Goal: Task Accomplishment & Management: Complete application form

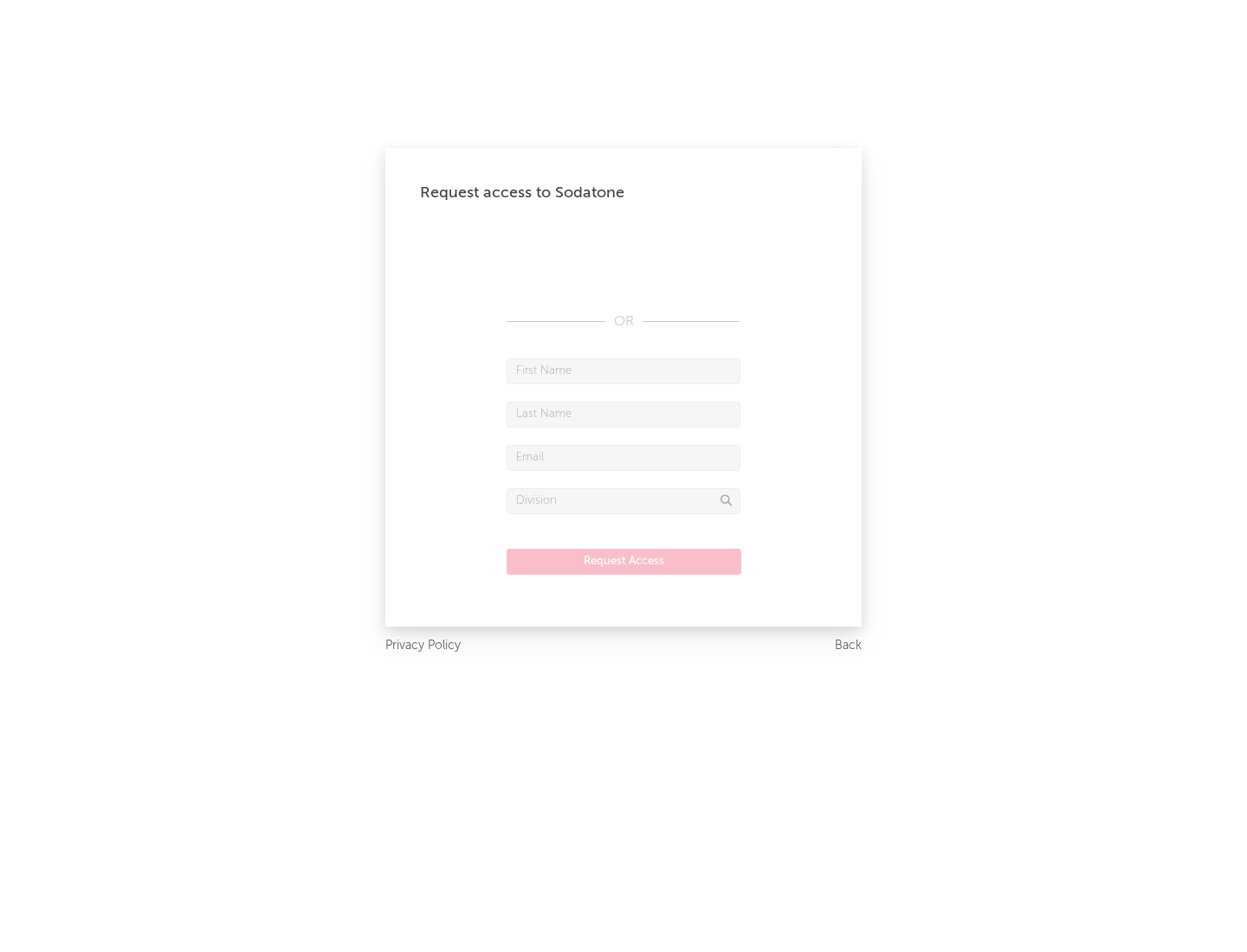
click at [624, 370] on input "text" at bounding box center [623, 371] width 234 height 26
type input "[PERSON_NAME]"
click at [624, 414] on input "text" at bounding box center [623, 415] width 234 height 26
type input "[PERSON_NAME]"
click at [624, 457] on input "text" at bounding box center [623, 458] width 234 height 26
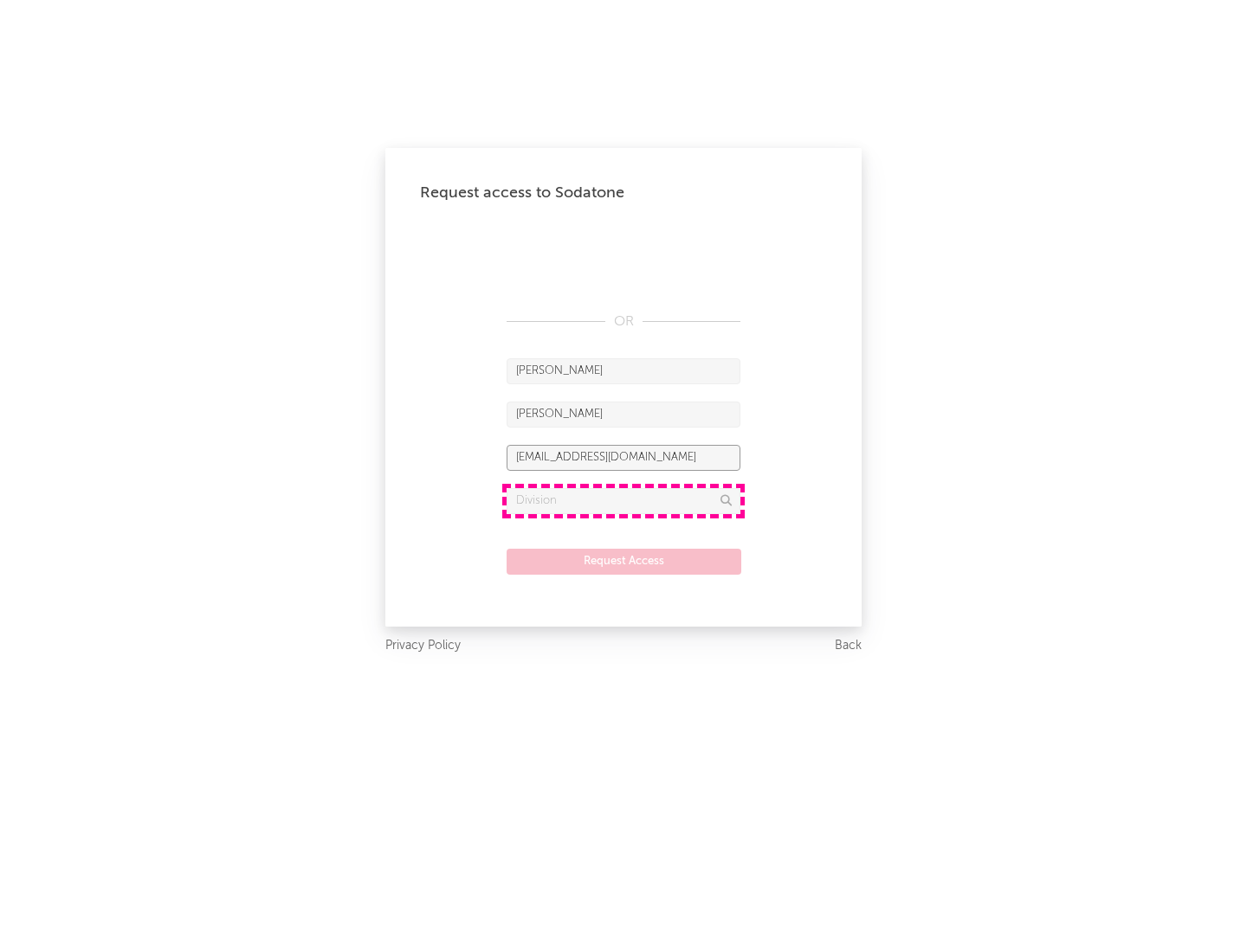
type input "[EMAIL_ADDRESS][DOMAIN_NAME]"
click at [624, 500] on input "text" at bounding box center [623, 501] width 234 height 26
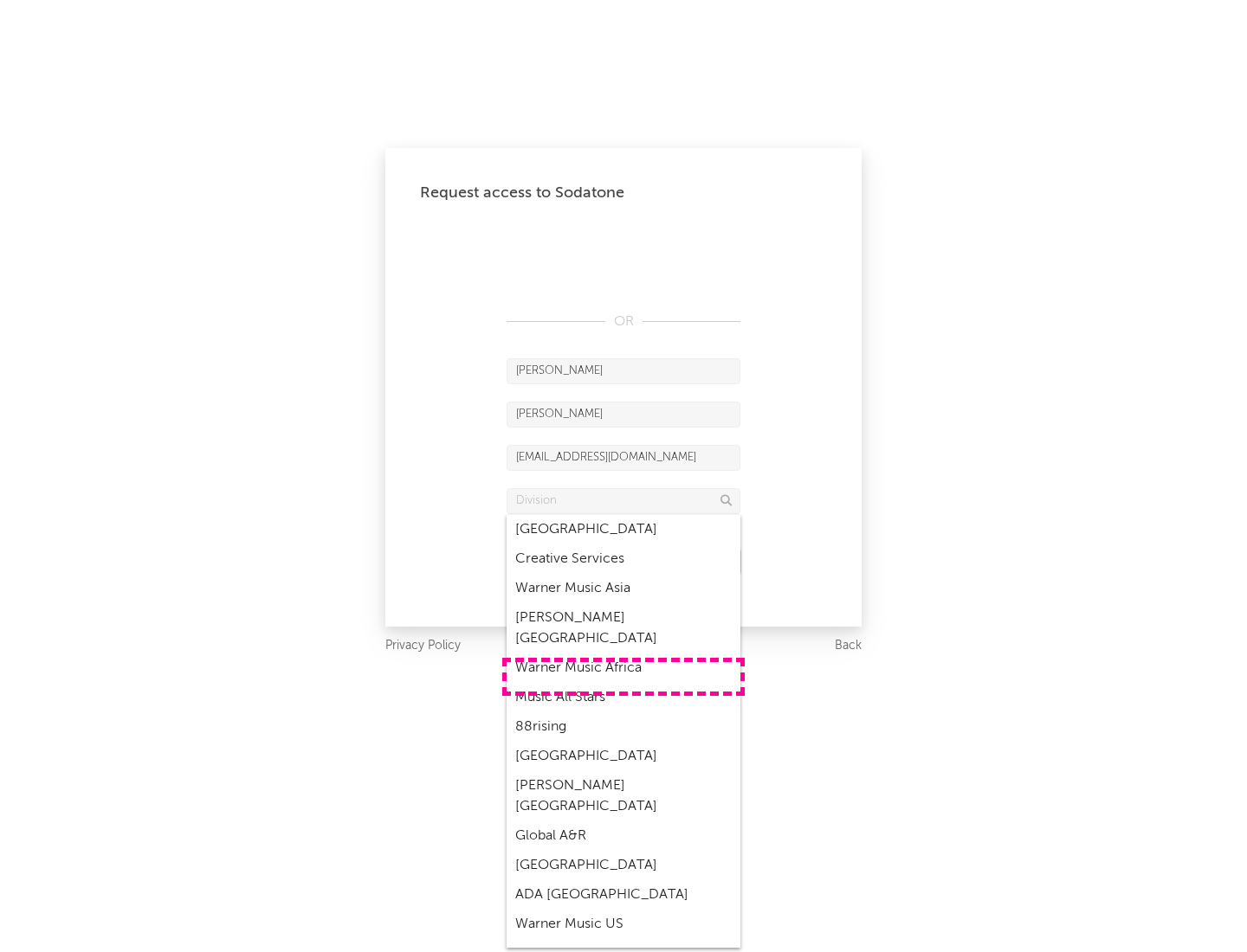
click at [624, 683] on div "Music All Stars" at bounding box center [623, 697] width 234 height 29
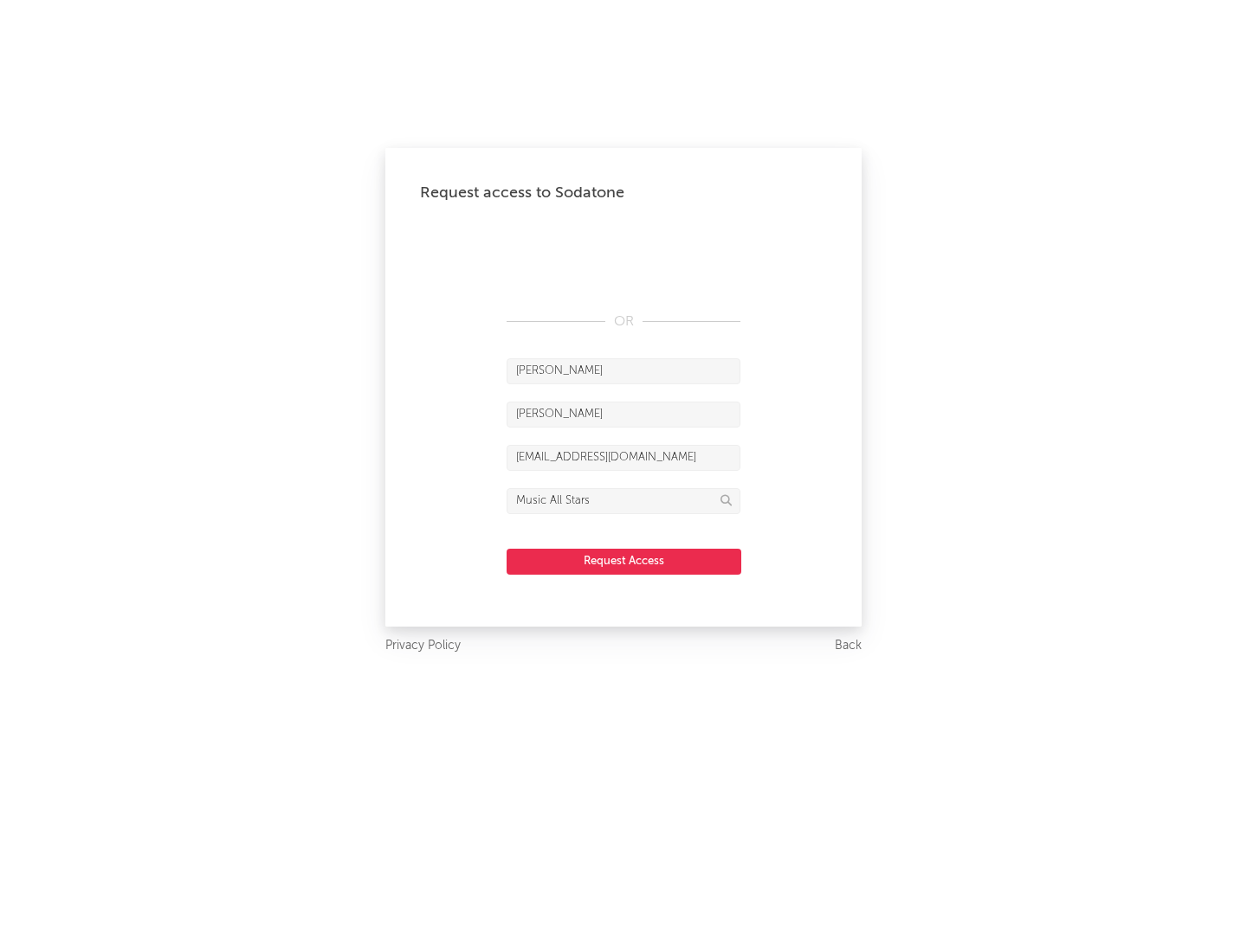
type input "Music All Stars"
click at [624, 561] on button "Request Access" at bounding box center [623, 562] width 235 height 26
